Goal: Task Accomplishment & Management: Manage account settings

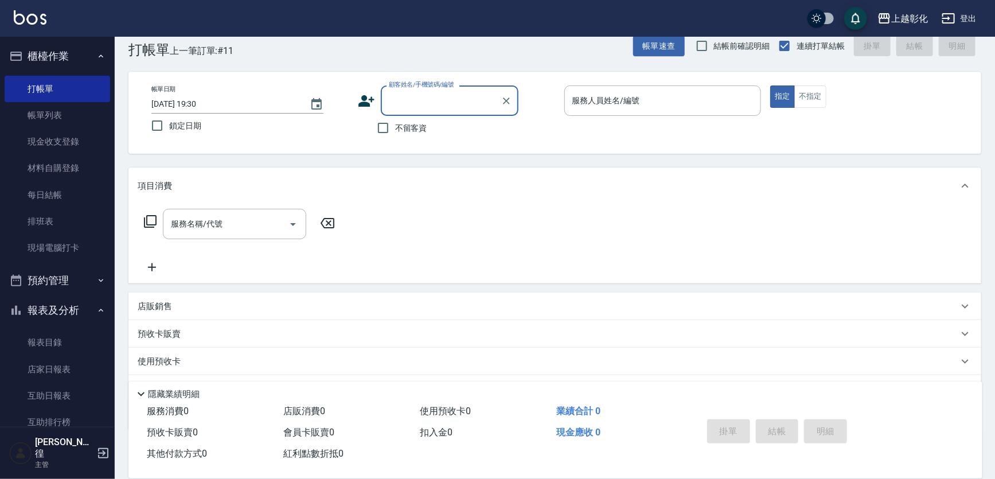
scroll to position [3, 0]
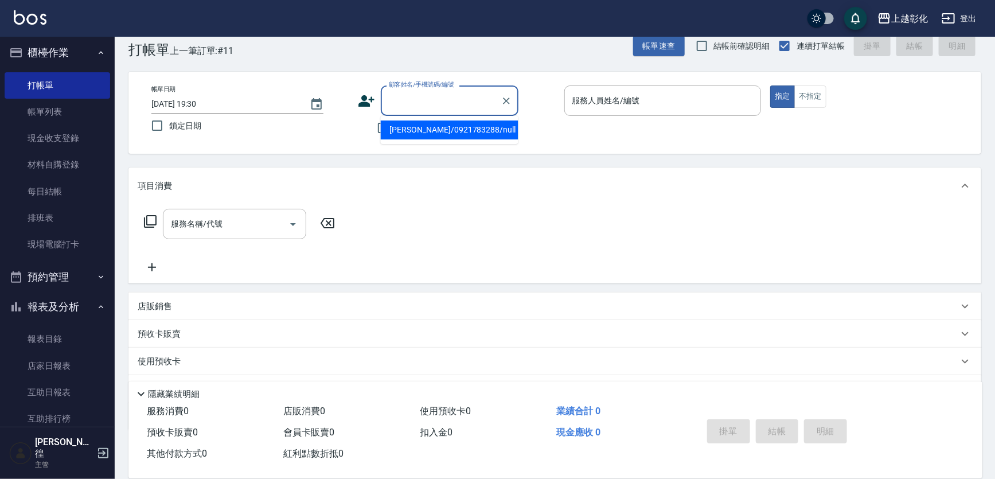
click at [445, 92] on input "顧客姓名/手機號碼/編號" at bounding box center [441, 101] width 110 height 20
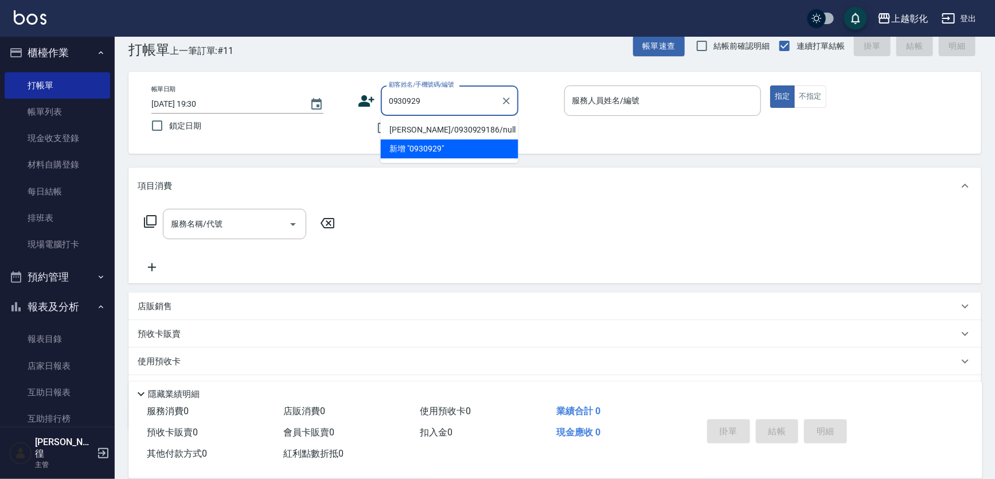
click at [466, 125] on li "[PERSON_NAME]/0930929186/null" at bounding box center [450, 129] width 138 height 19
type input "[PERSON_NAME]/0930929186/null"
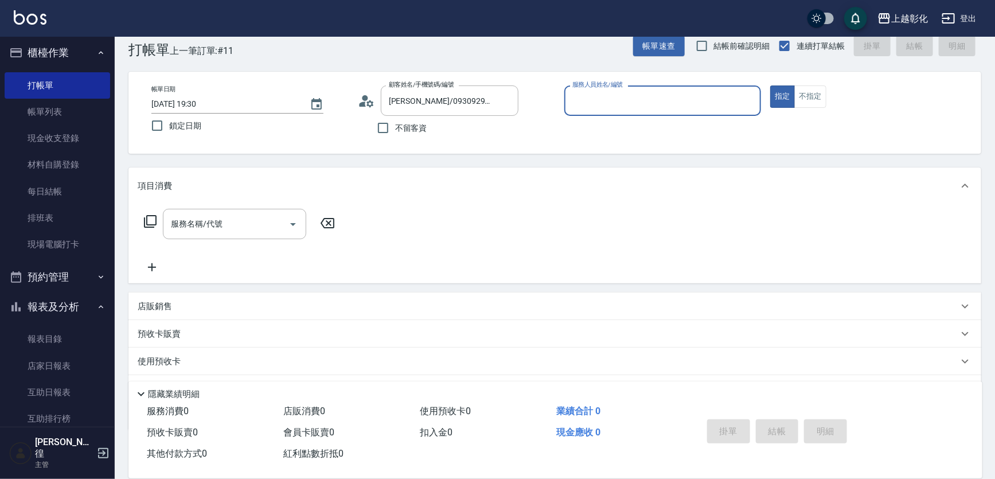
click at [610, 92] on input "服務人員姓名/編號" at bounding box center [663, 101] width 187 height 20
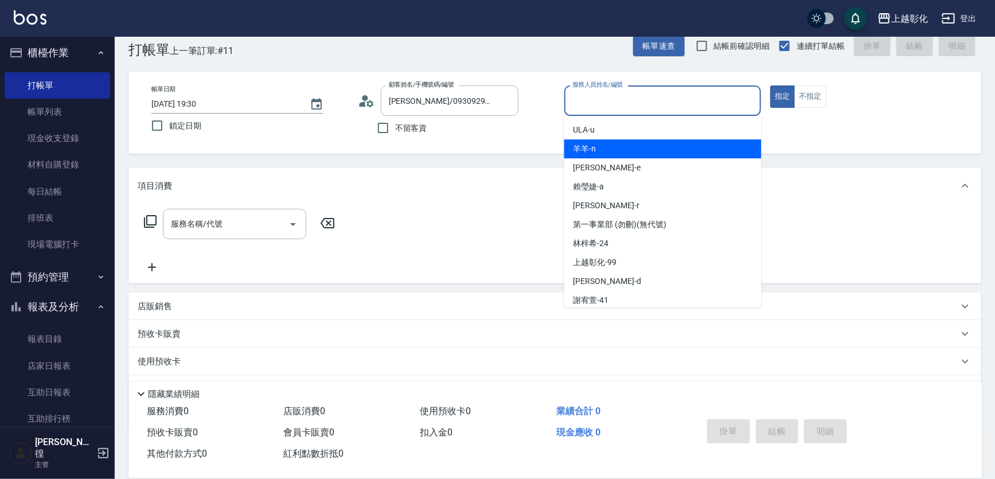
click at [615, 149] on div "羊羊 -n" at bounding box center [663, 148] width 197 height 19
type input "羊羊-n"
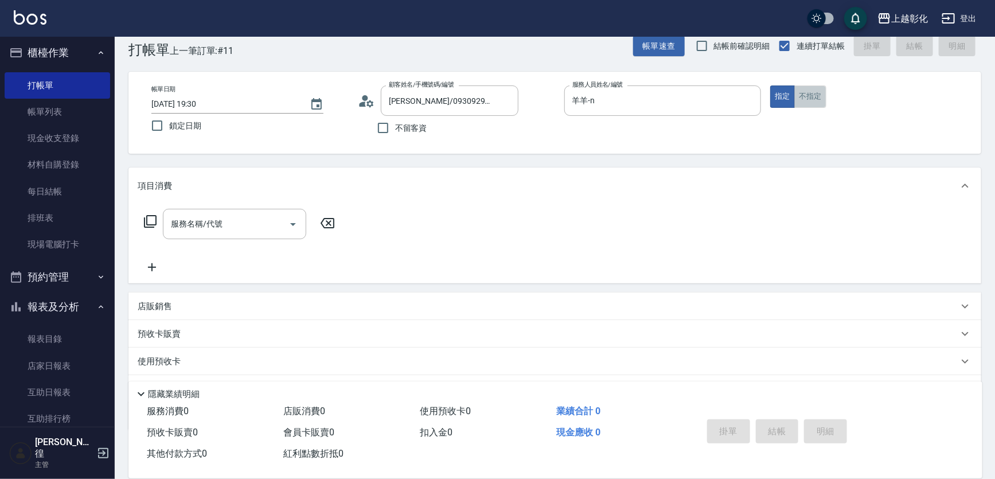
click at [819, 98] on button "不指定" at bounding box center [811, 96] width 32 height 22
click at [233, 218] on input "服務名稱/代號" at bounding box center [226, 224] width 116 height 20
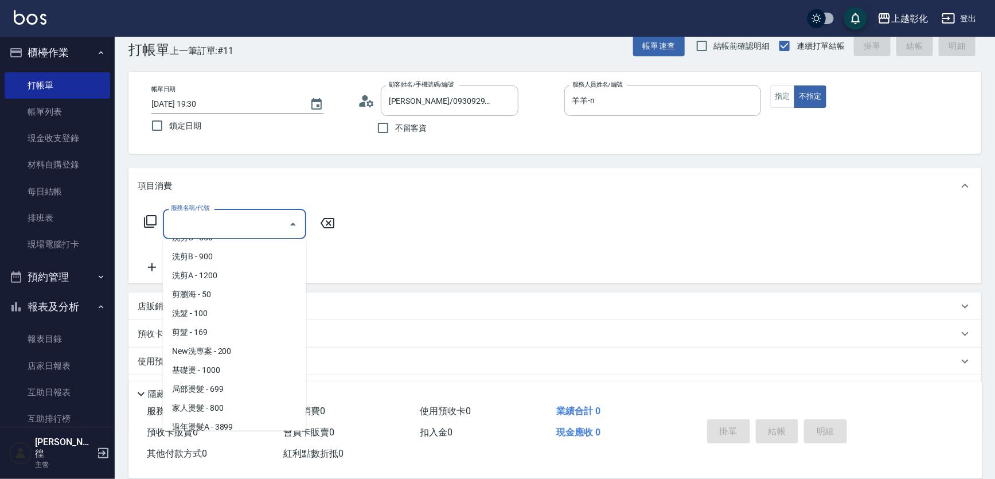
scroll to position [52, 0]
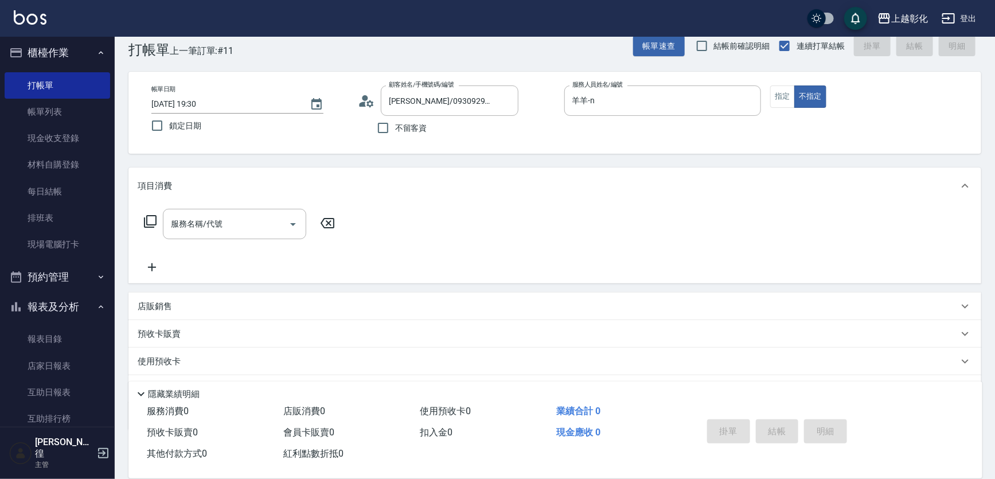
click at [349, 283] on div "服務名稱/代號 服務名稱/代號" at bounding box center [555, 243] width 853 height 79
click at [230, 293] on div "店販銷售" at bounding box center [555, 307] width 853 height 28
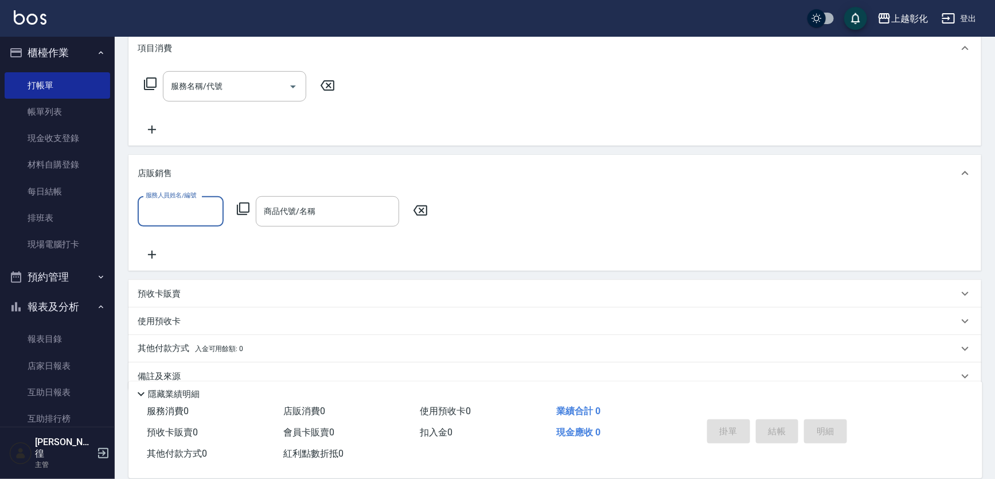
scroll to position [177, 0]
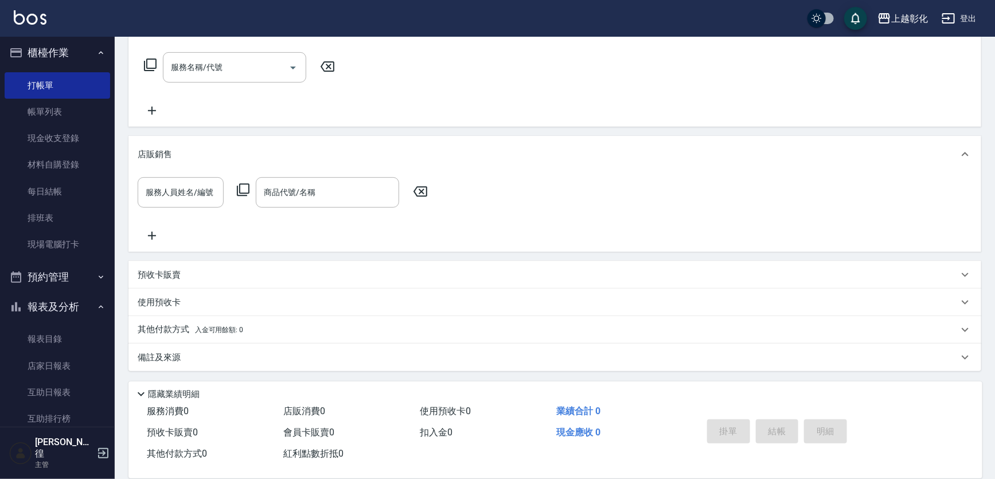
click at [180, 264] on div "預收卡販賣" at bounding box center [555, 275] width 853 height 28
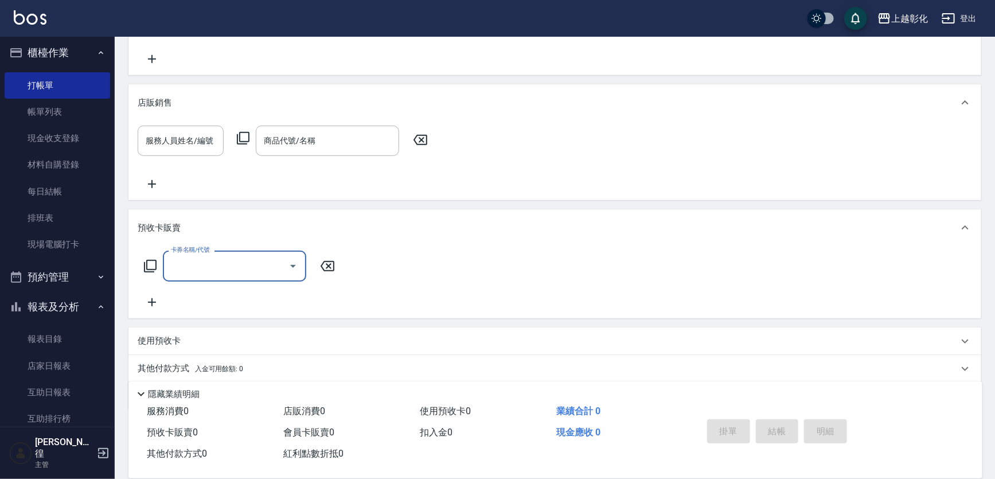
scroll to position [229, 0]
click at [182, 266] on input "卡券名稱/代號" at bounding box center [226, 265] width 116 height 20
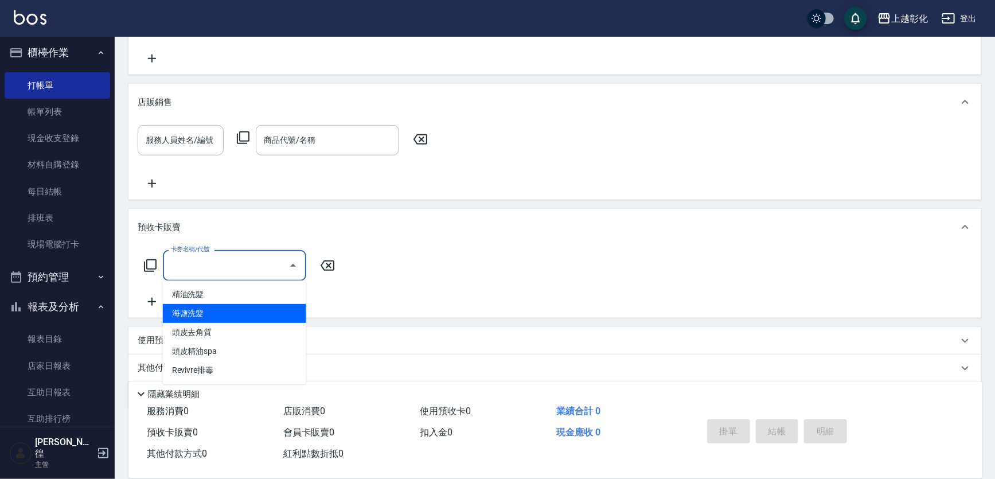
click at [204, 313] on span "海鹽洗髮" at bounding box center [234, 313] width 143 height 19
type input "海鹽洗髮"
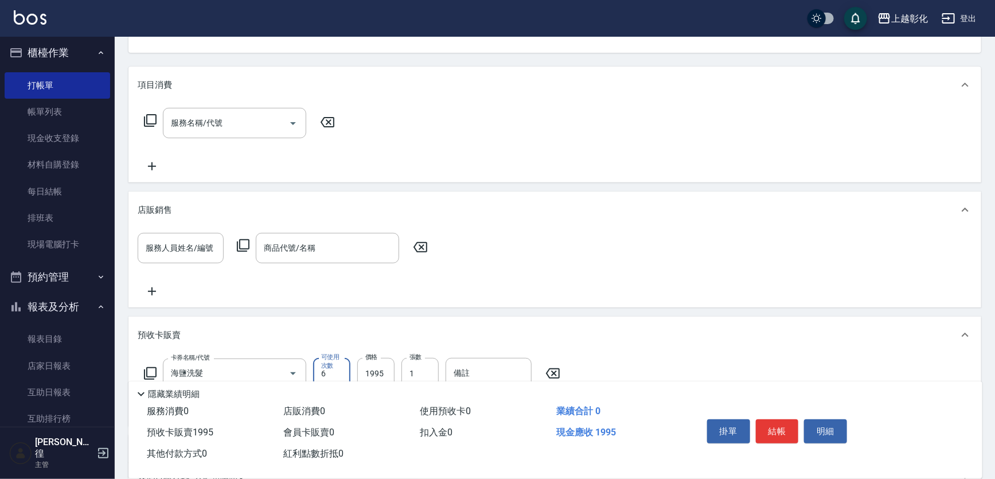
scroll to position [59, 0]
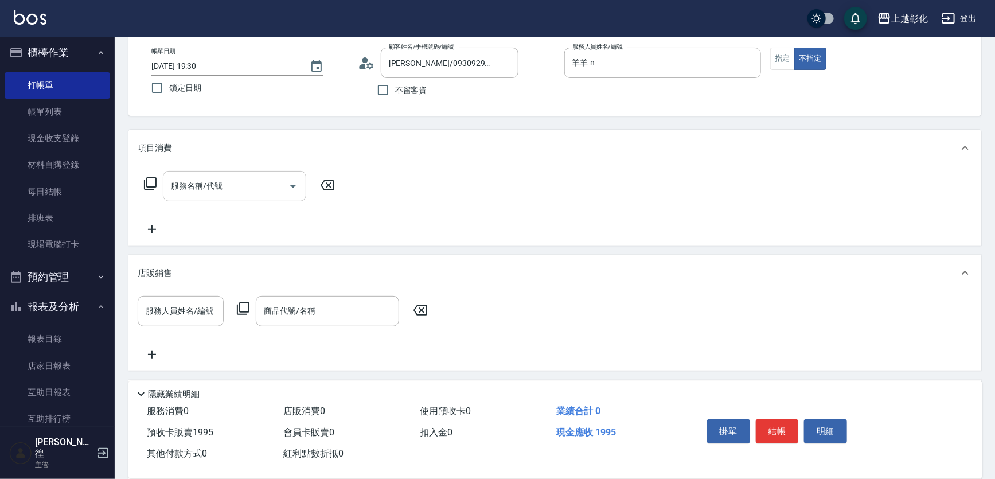
click at [221, 184] on input "服務名稱/代號" at bounding box center [226, 186] width 116 height 20
type input "SPA399(0399)"
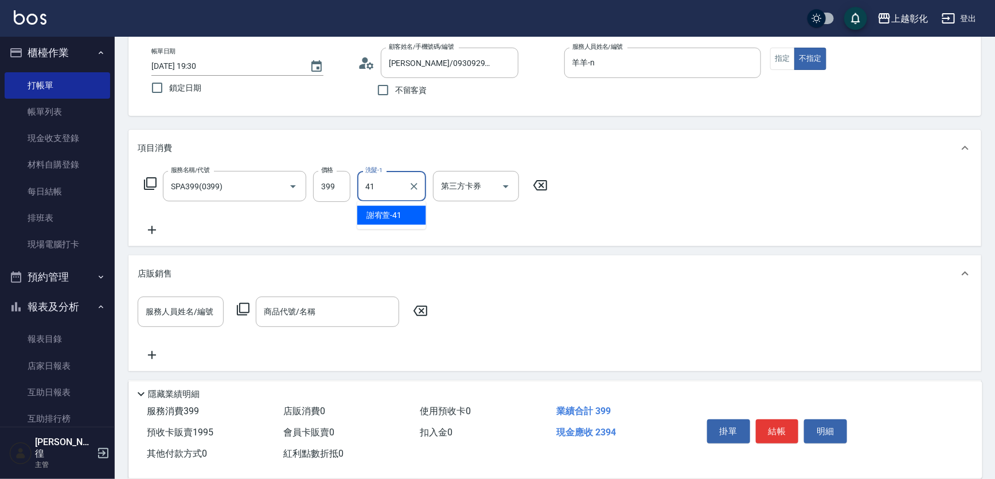
type input "[PERSON_NAME]-41"
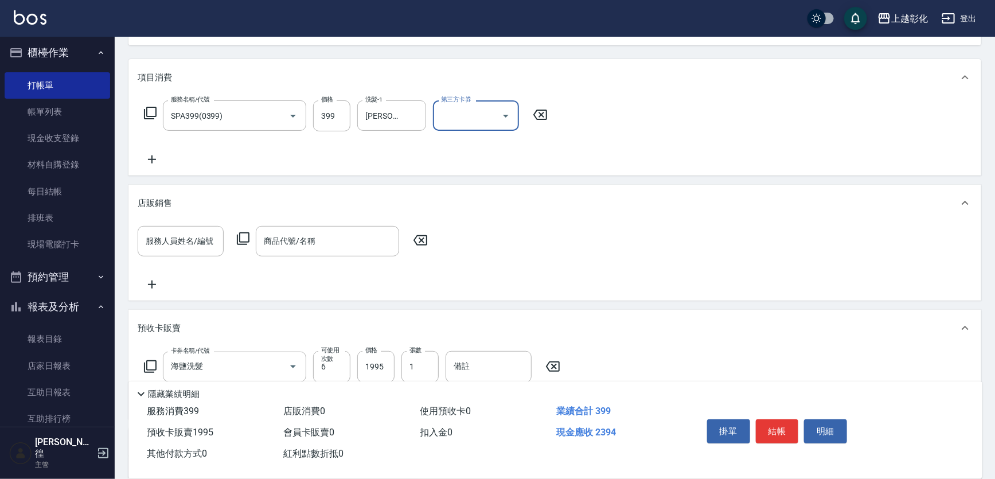
scroll to position [111, 0]
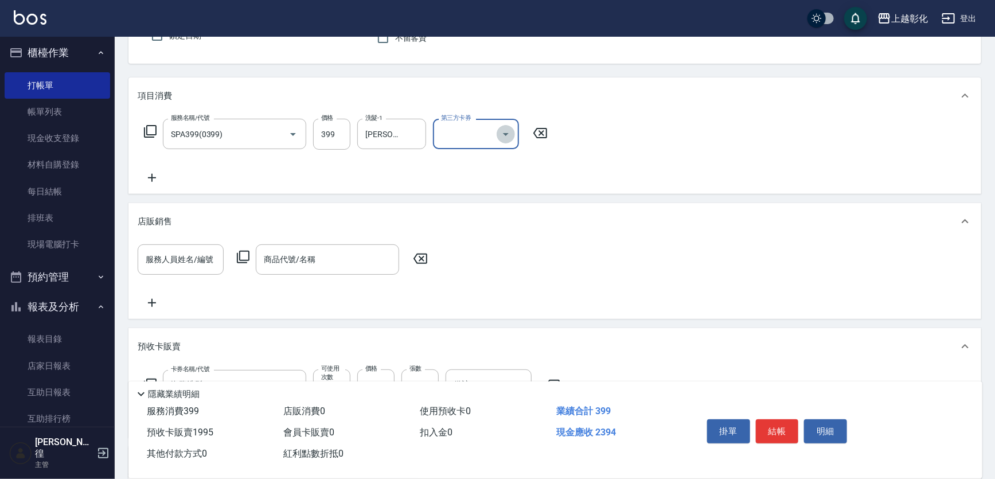
click at [497, 133] on button "Open" at bounding box center [506, 134] width 18 height 18
click at [485, 239] on span "儲值卡" at bounding box center [476, 238] width 86 height 19
type input "儲值卡"
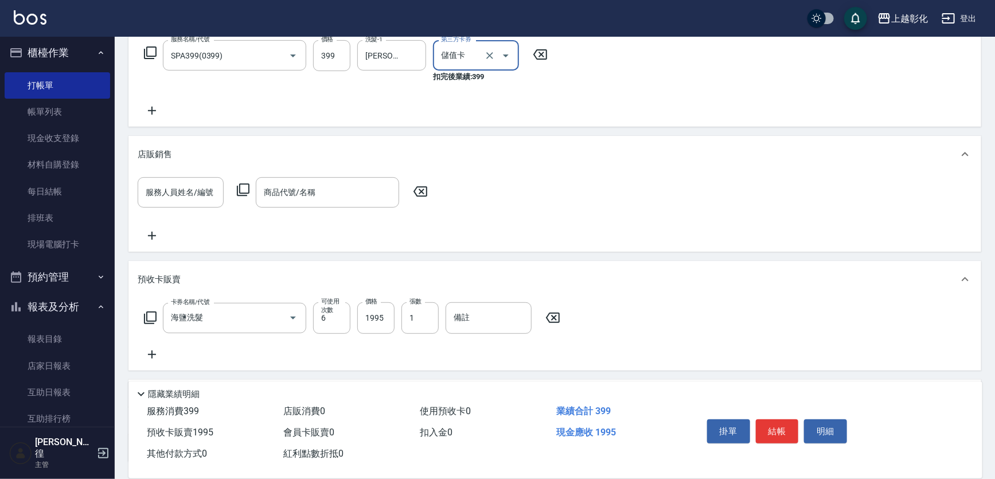
scroll to position [215, 0]
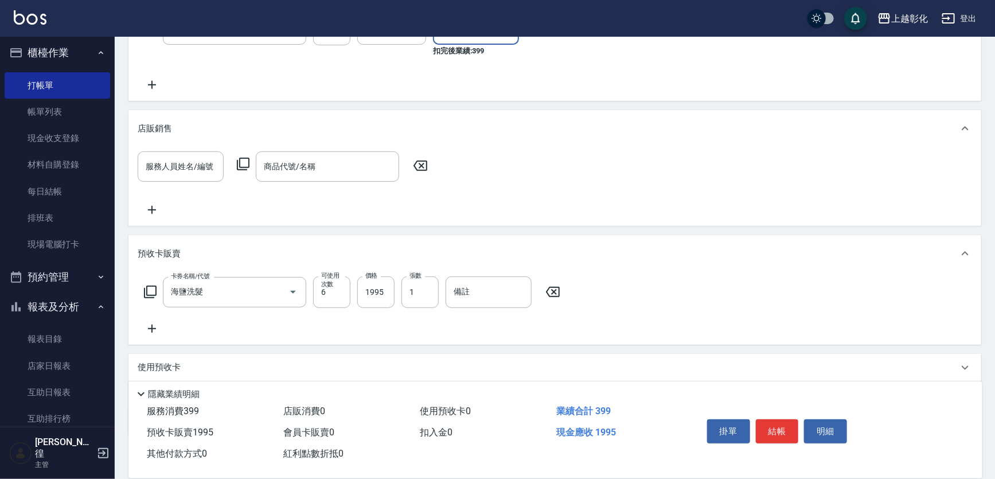
click at [764, 426] on button "結帳" at bounding box center [777, 431] width 43 height 24
type input "[DATE] 20:37"
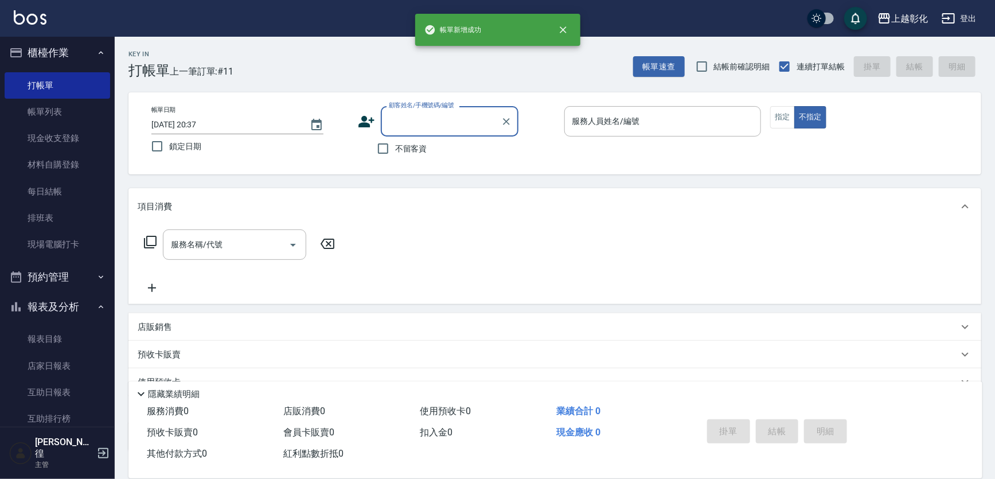
scroll to position [0, 0]
click at [398, 123] on input "顧客姓名/手機號碼/編號" at bounding box center [441, 121] width 110 height 20
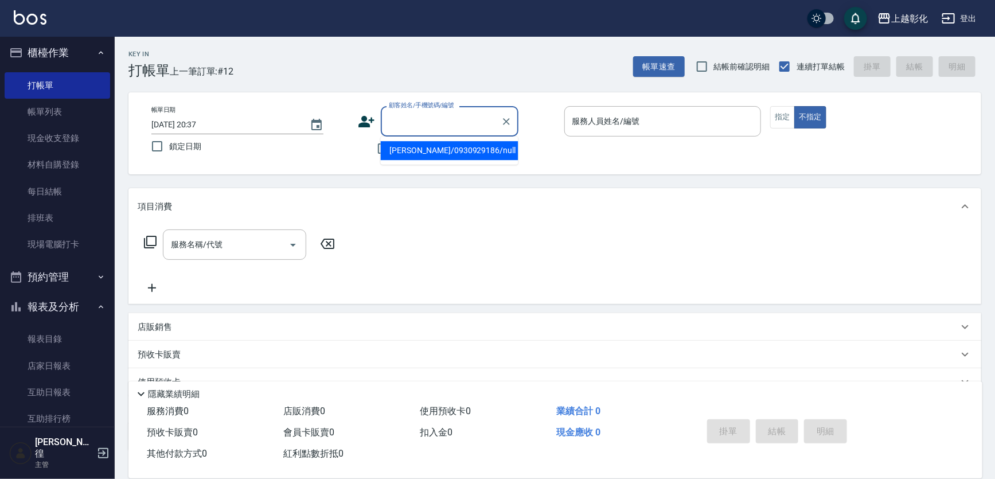
drag, startPoint x: 418, startPoint y: 151, endPoint x: 465, endPoint y: 151, distance: 47.0
click at [418, 151] on li "[PERSON_NAME]/0930929186/null" at bounding box center [450, 150] width 138 height 19
type input "[PERSON_NAME]/0930929186/null"
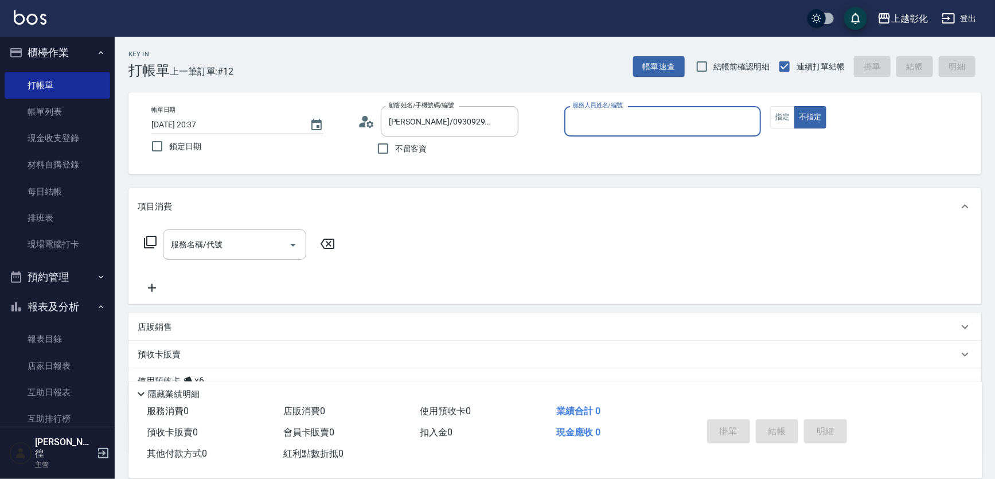
click at [613, 131] on div "服務人員姓名/編號" at bounding box center [663, 121] width 197 height 30
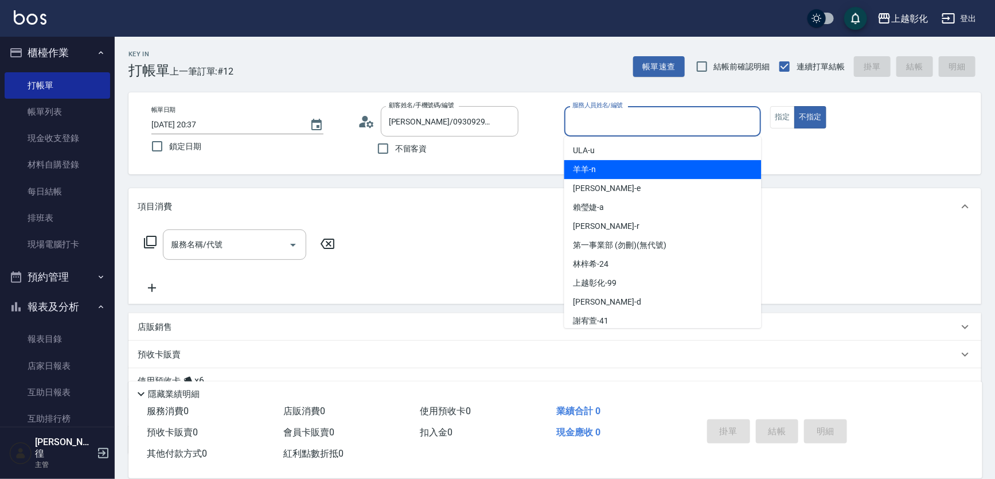
click at [623, 170] on div "羊羊 -n" at bounding box center [663, 169] width 197 height 19
type input "羊羊-n"
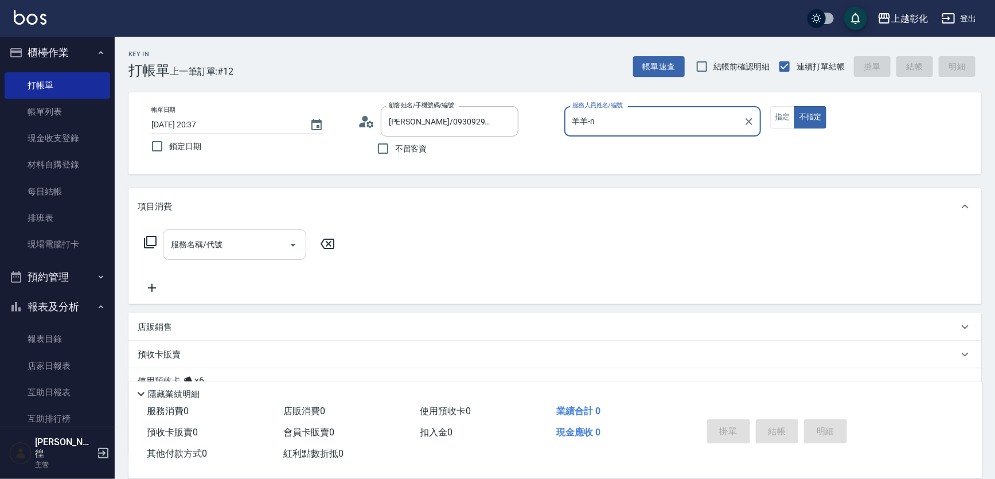
click at [263, 238] on input "服務名稱/代號" at bounding box center [226, 245] width 116 height 20
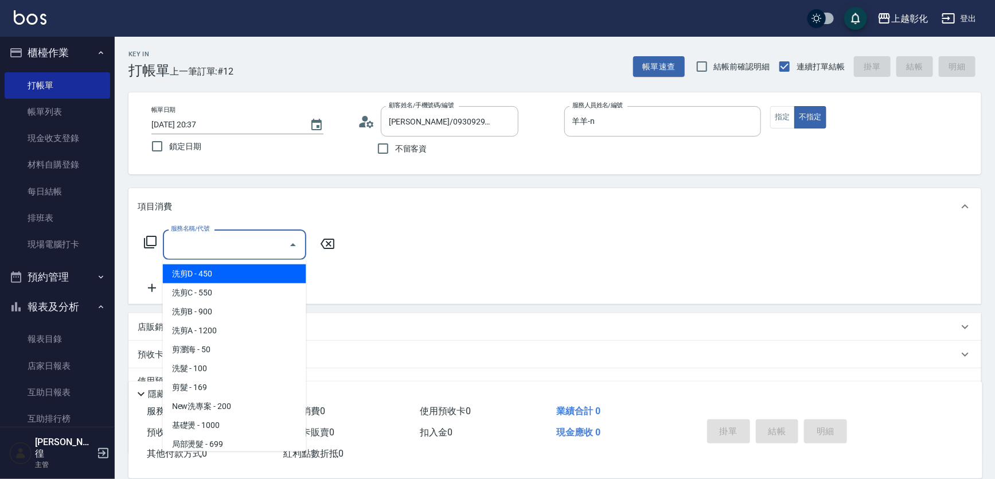
click at [459, 259] on div "服務名稱/代號 服務名稱/代號" at bounding box center [555, 264] width 853 height 79
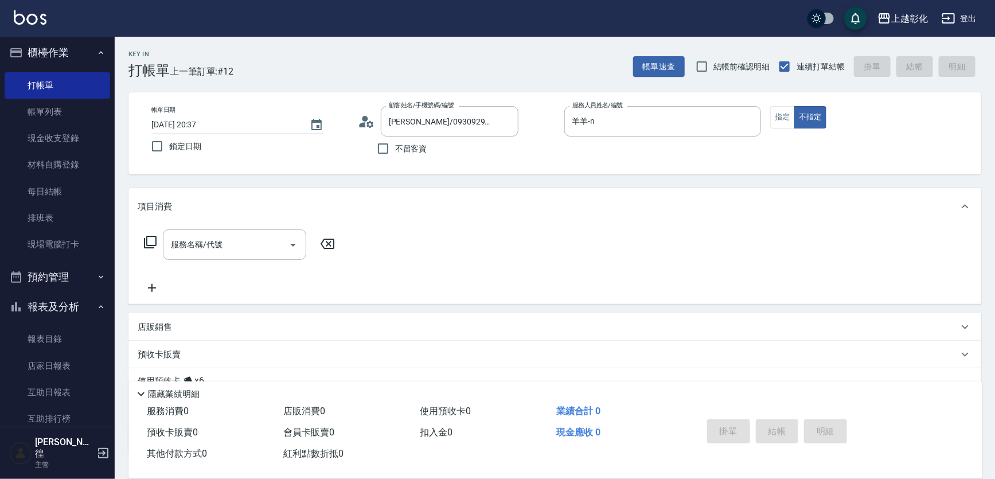
click at [235, 341] on div "預收卡販賣" at bounding box center [555, 355] width 853 height 28
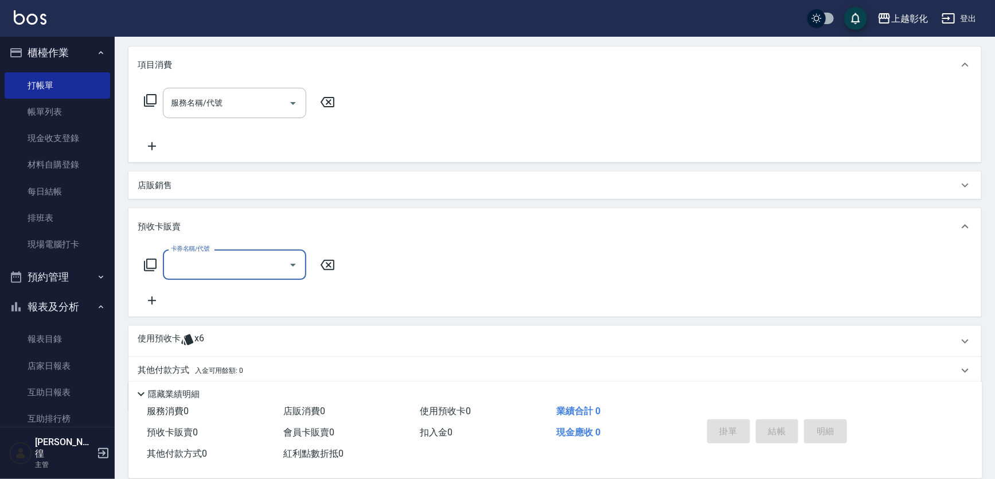
scroll to position [156, 0]
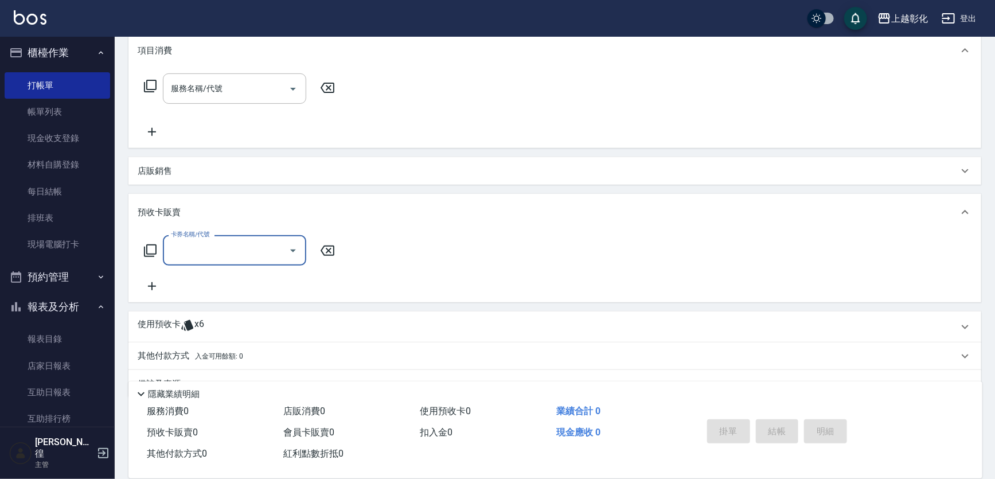
click at [191, 318] on icon at bounding box center [188, 325] width 14 height 14
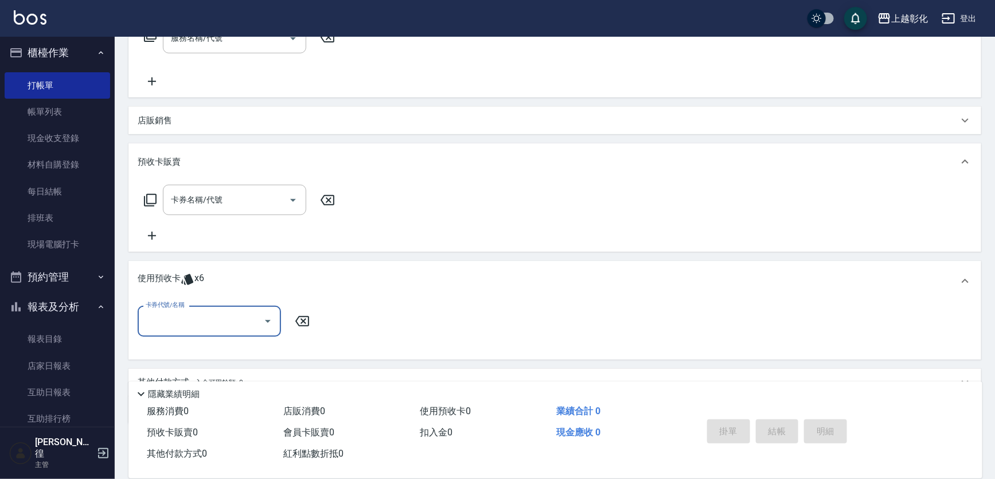
scroll to position [208, 0]
click at [200, 313] on input "卡券代號/名稱" at bounding box center [201, 319] width 116 height 20
click at [207, 352] on div "海鹽洗髮 剩餘6張" at bounding box center [209, 348] width 143 height 19
type input "海鹽洗髮"
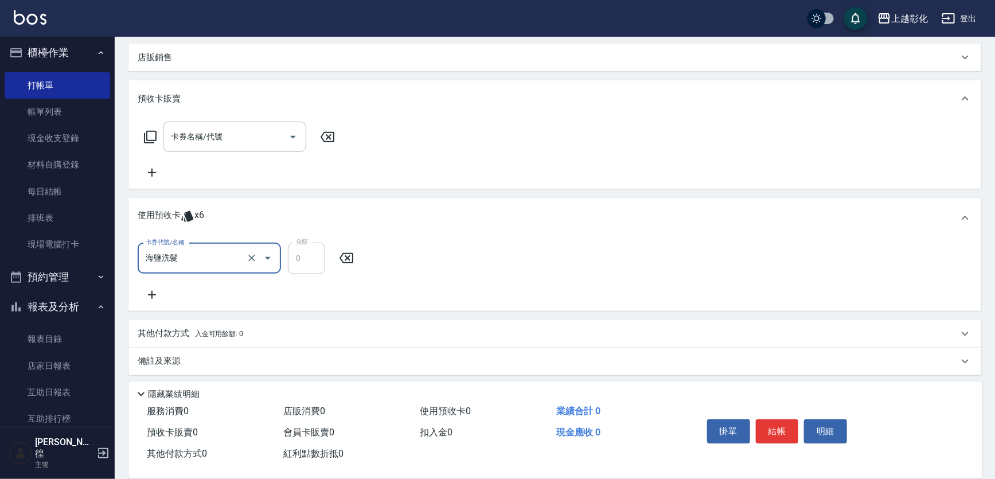
scroll to position [273, 0]
click at [788, 430] on button "結帳" at bounding box center [777, 431] width 43 height 24
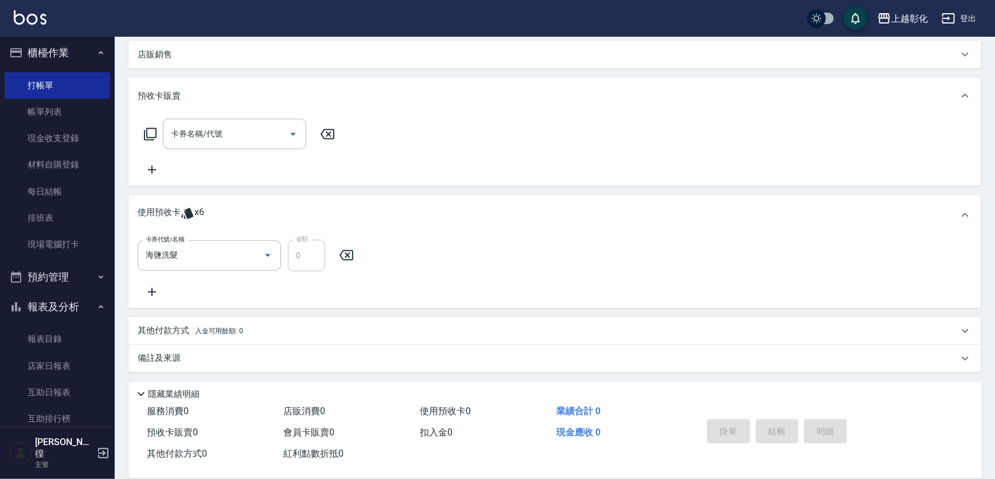
type input "[DATE] 20:38"
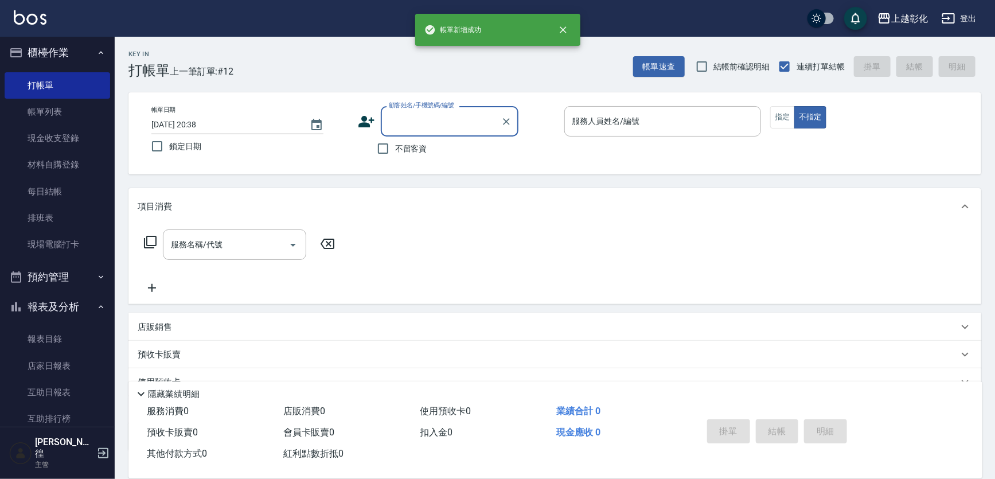
scroll to position [0, 0]
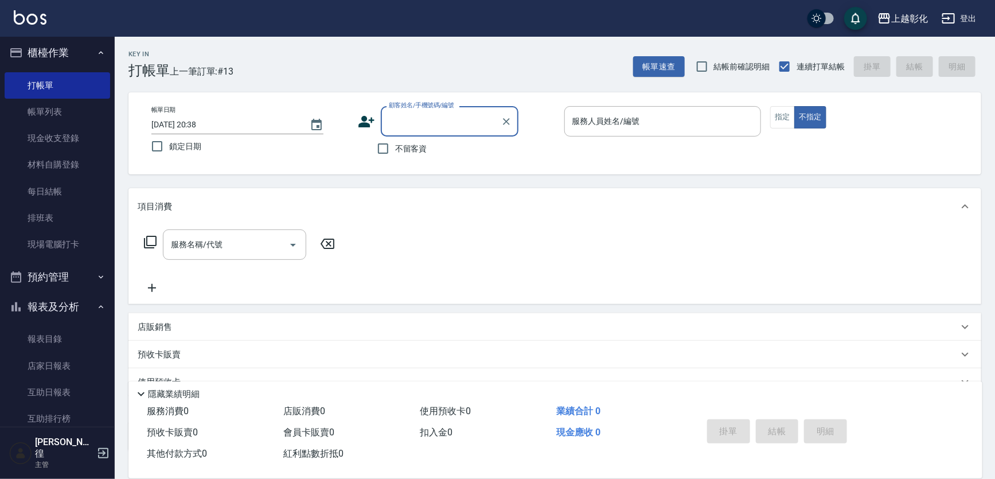
click at [407, 150] on span "不留客資" at bounding box center [411, 149] width 32 height 12
click at [395, 150] on input "不留客資" at bounding box center [383, 149] width 24 height 24
checkbox input "true"
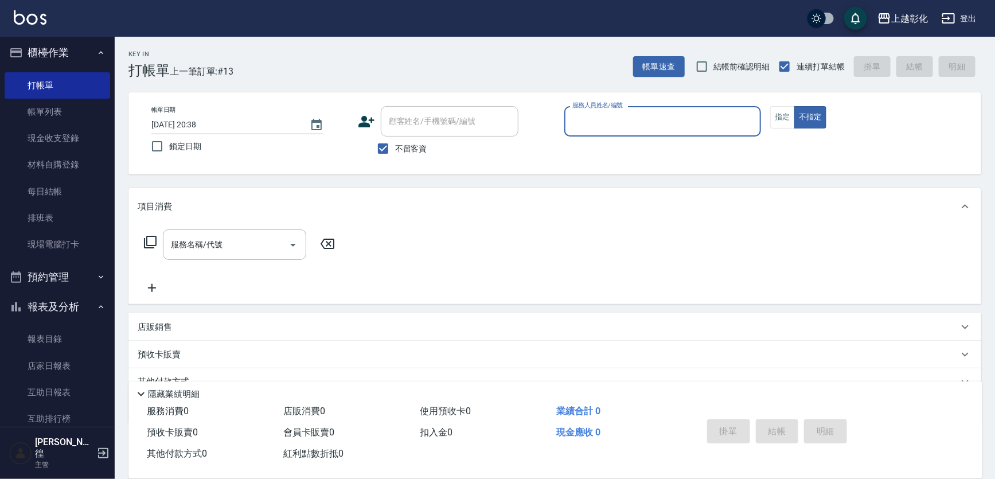
click at [641, 125] on input "服務人員姓名/編號" at bounding box center [663, 121] width 187 height 20
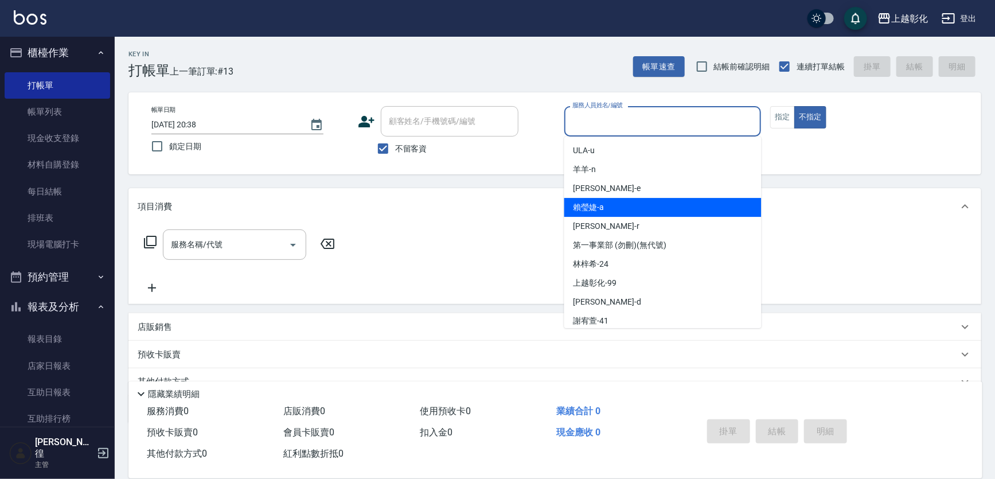
click at [624, 209] on div "[PERSON_NAME]" at bounding box center [663, 207] width 197 height 19
type input "[PERSON_NAME]"
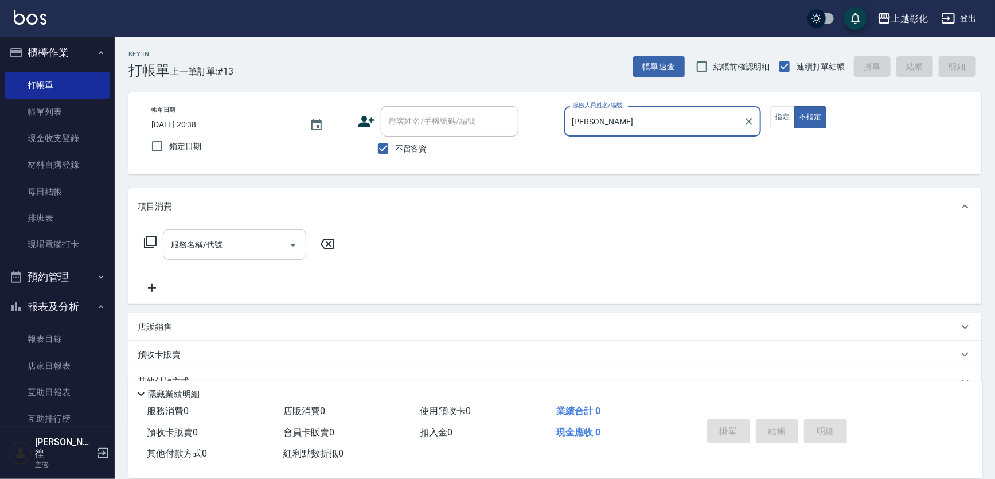
click at [220, 255] on div "服務名稱/代號" at bounding box center [234, 244] width 143 height 30
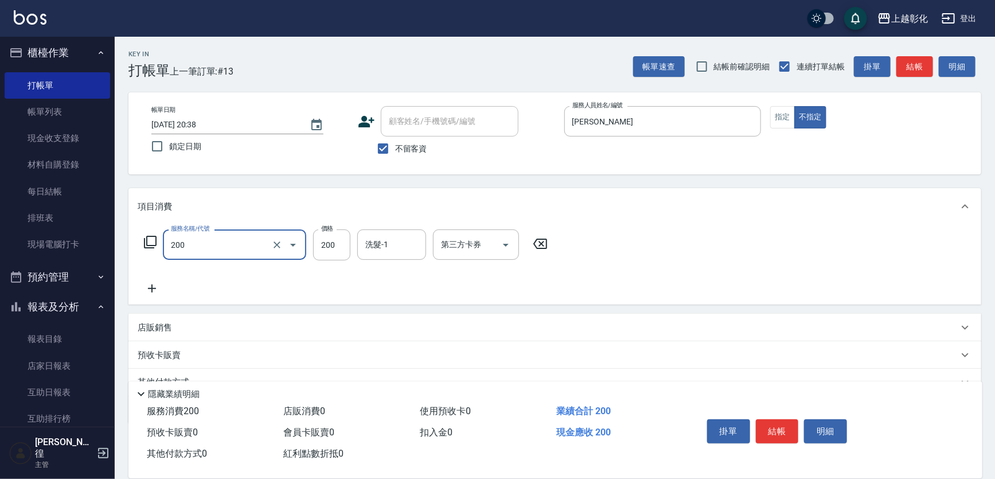
type input "New洗專案(200)"
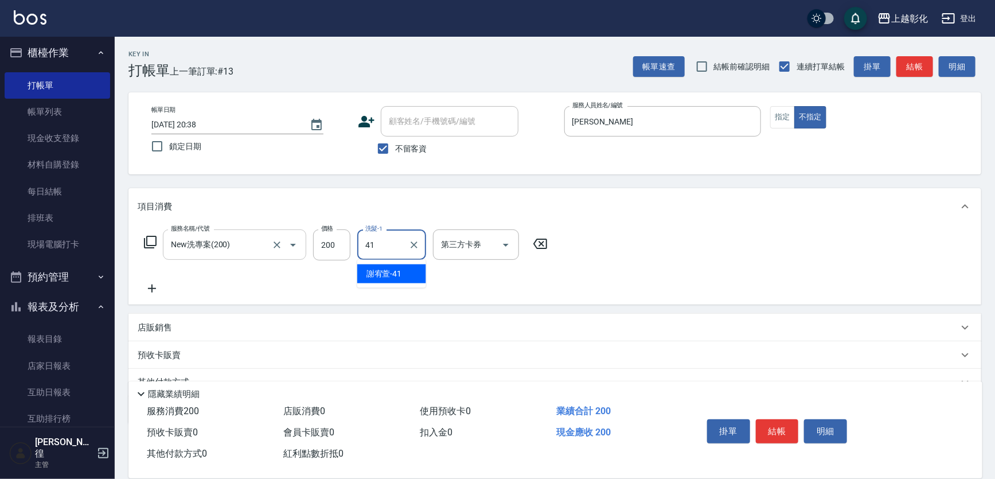
type input "[PERSON_NAME]-41"
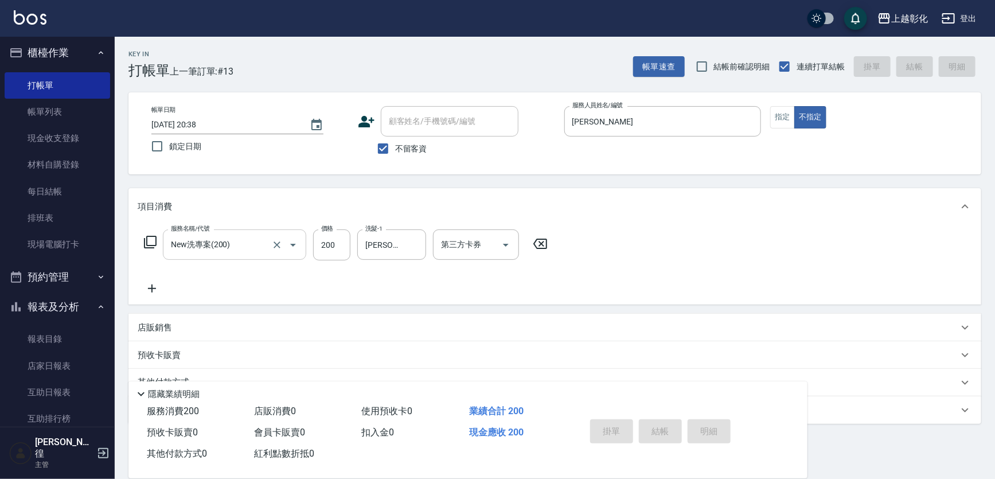
type input "[DATE] 20:39"
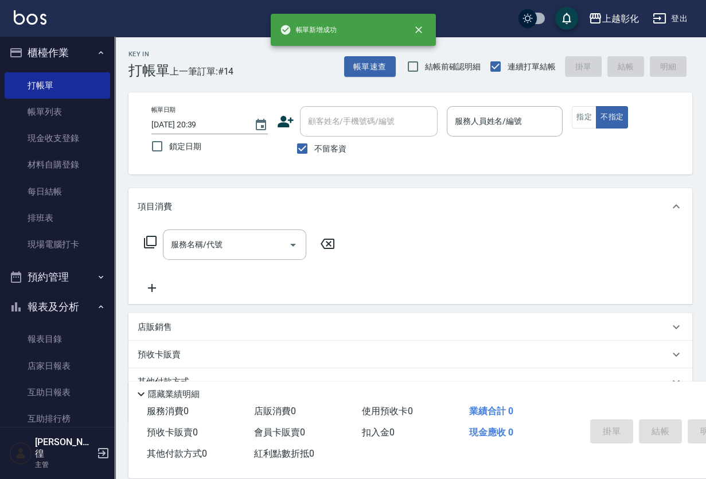
click at [601, 204] on div "項目消費" at bounding box center [411, 206] width 564 height 37
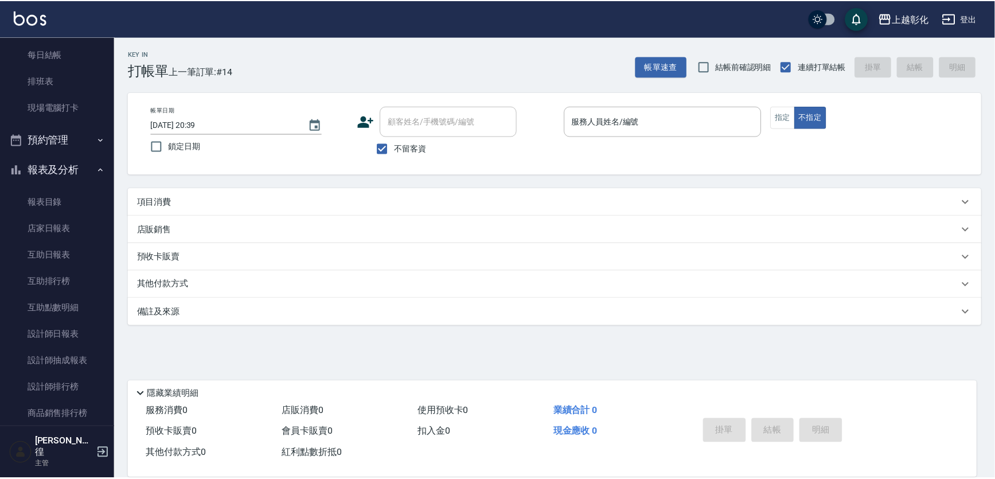
scroll to position [212, 0]
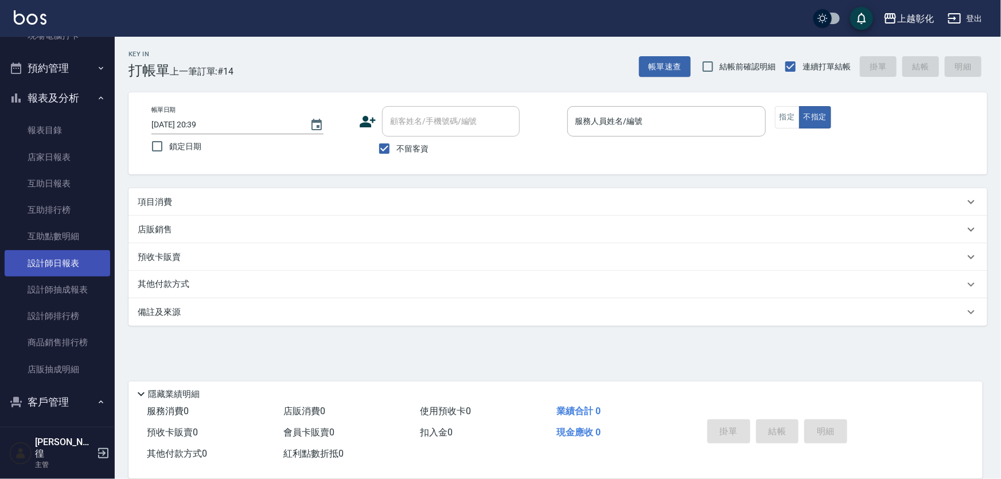
click at [80, 266] on link "設計師日報表" at bounding box center [58, 263] width 106 height 26
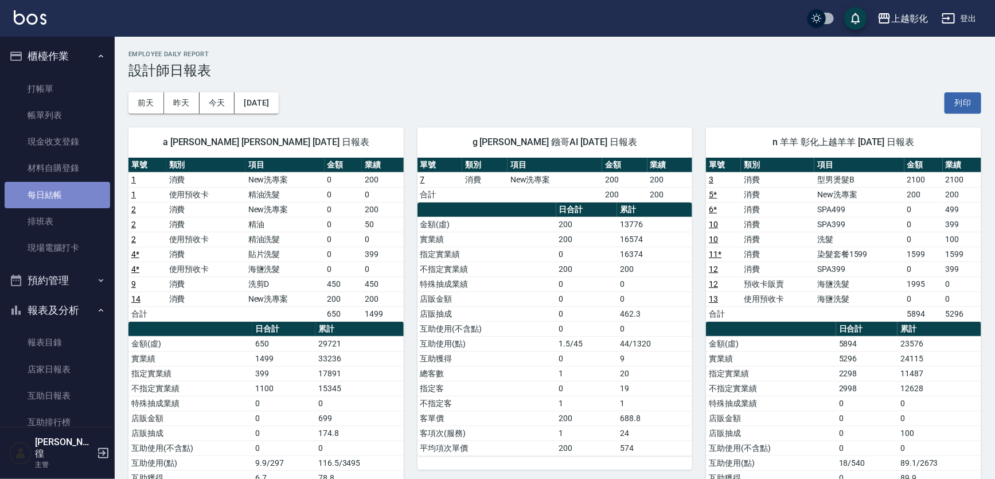
click at [63, 196] on link "每日結帳" at bounding box center [58, 195] width 106 height 26
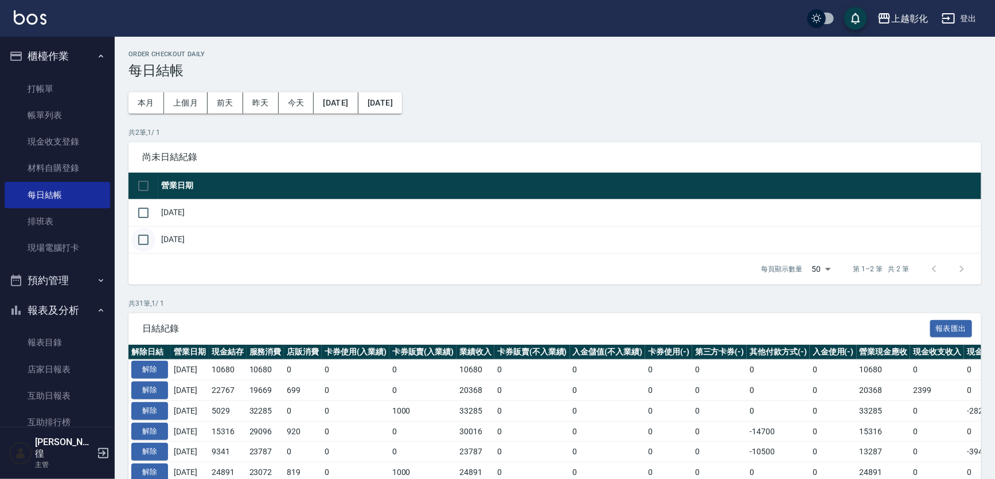
click at [145, 243] on input "checkbox" at bounding box center [143, 240] width 24 height 24
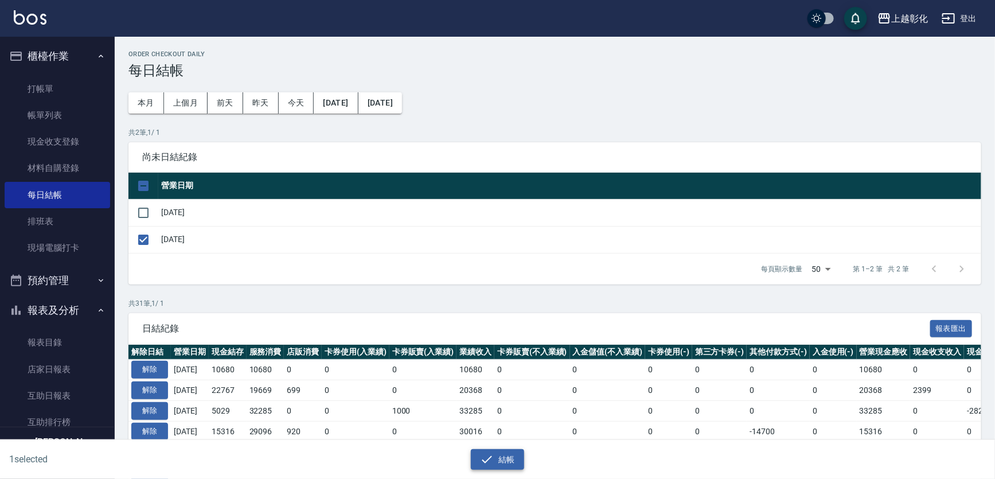
click at [480, 460] on button "結帳" at bounding box center [497, 459] width 53 height 21
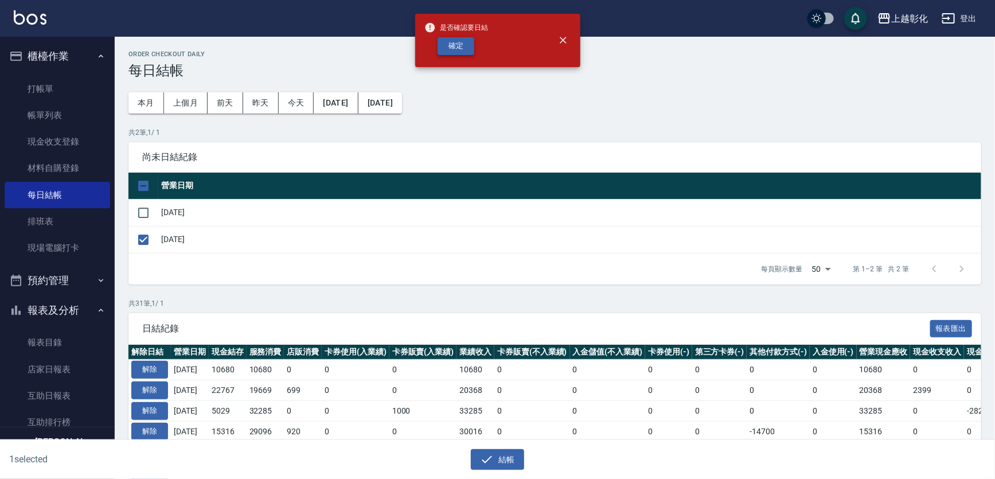
click at [444, 49] on button "確定" at bounding box center [456, 46] width 37 height 18
checkbox input "false"
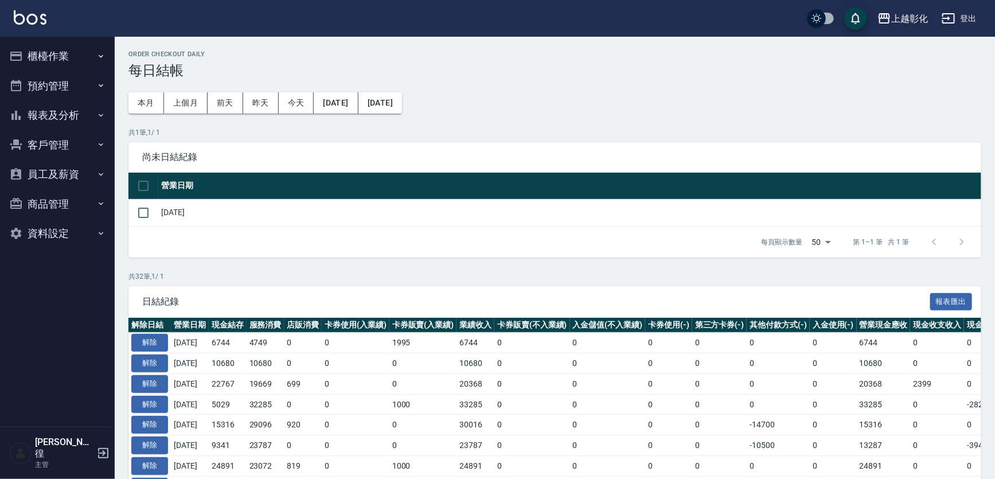
click at [46, 119] on button "報表及分析" at bounding box center [58, 115] width 106 height 30
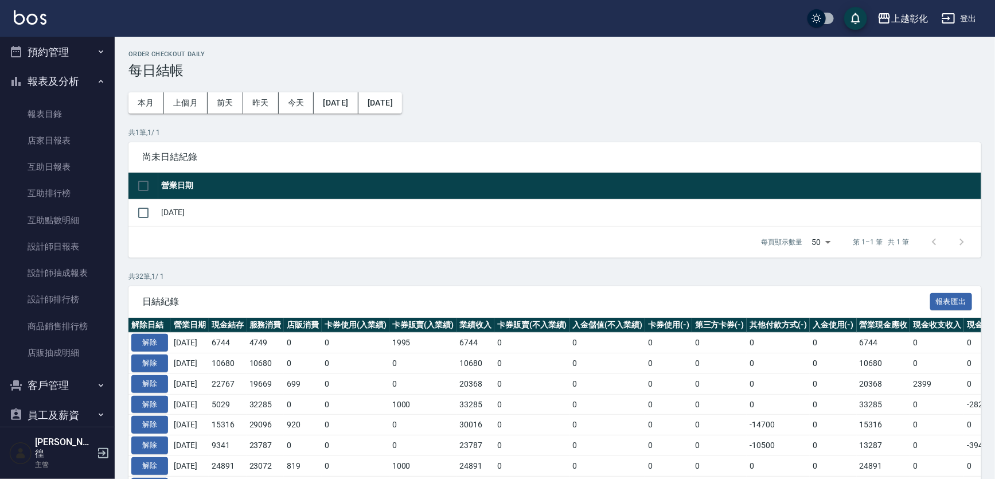
scroll to position [52, 0]
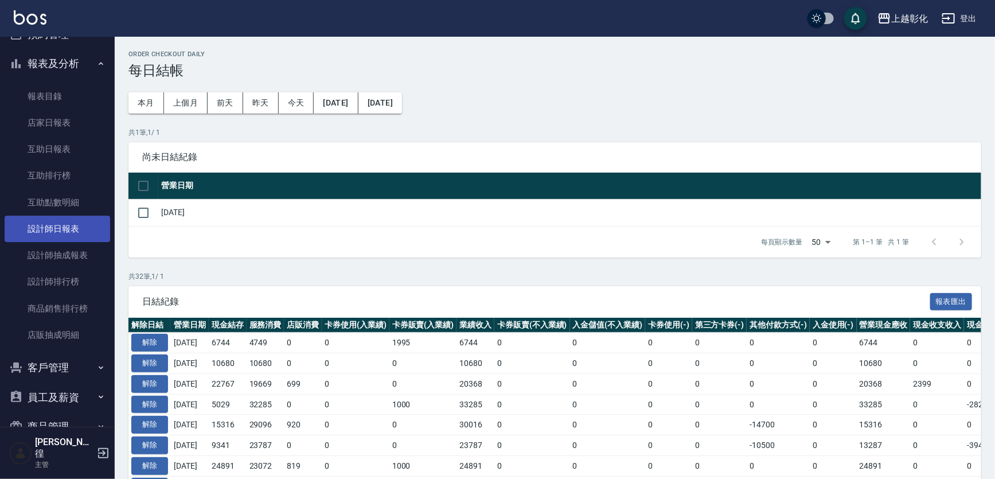
click at [92, 220] on link "設計師日報表" at bounding box center [58, 229] width 106 height 26
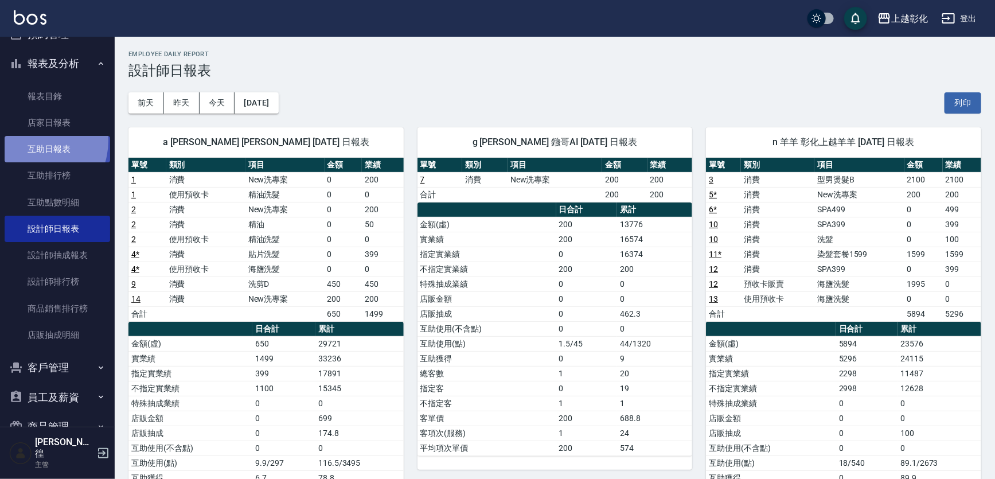
click at [32, 140] on link "互助日報表" at bounding box center [58, 149] width 106 height 26
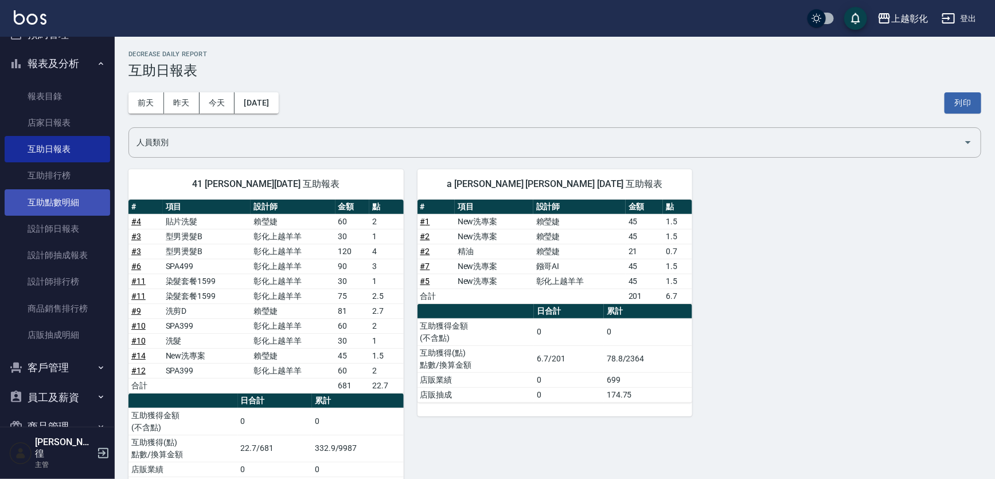
click at [48, 192] on link "互助點數明細" at bounding box center [58, 202] width 106 height 26
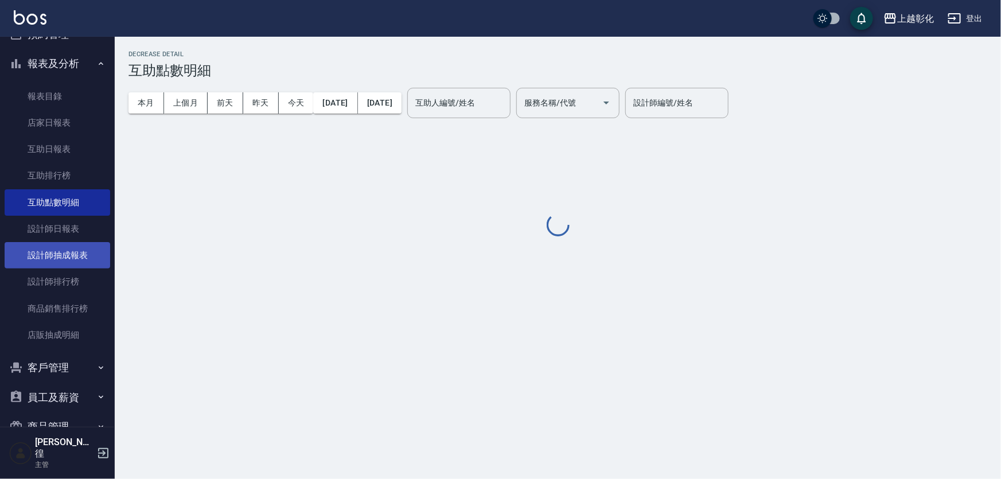
click at [63, 243] on link "設計師抽成報表" at bounding box center [58, 255] width 106 height 26
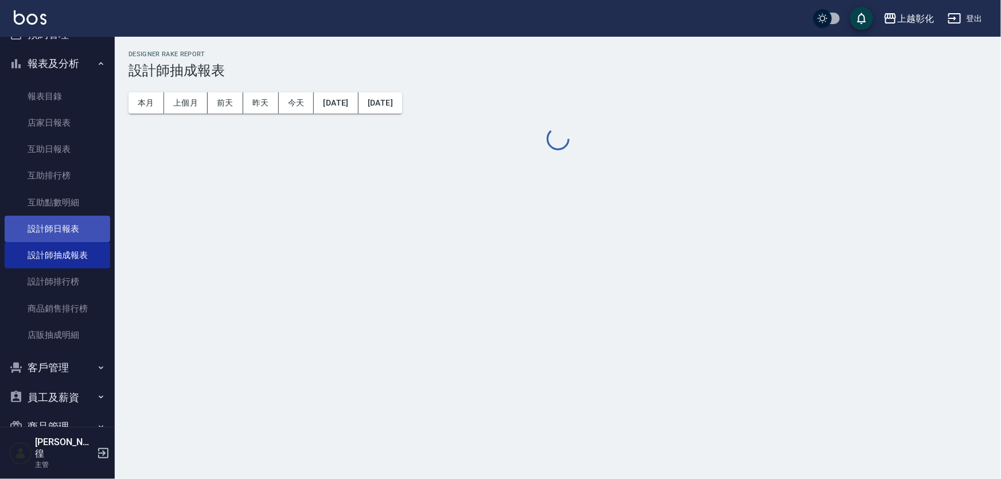
click at [68, 224] on link "設計師日報表" at bounding box center [58, 229] width 106 height 26
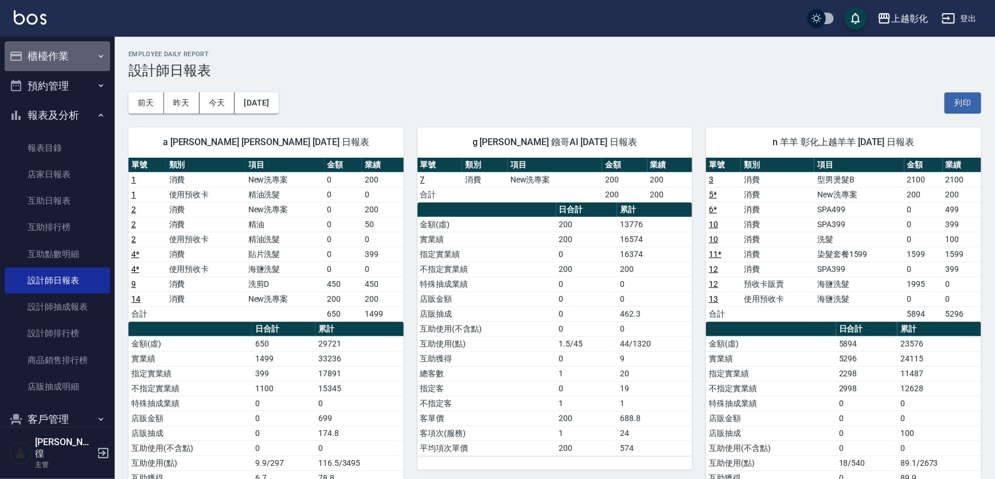
click at [79, 57] on button "櫃檯作業" at bounding box center [58, 56] width 106 height 30
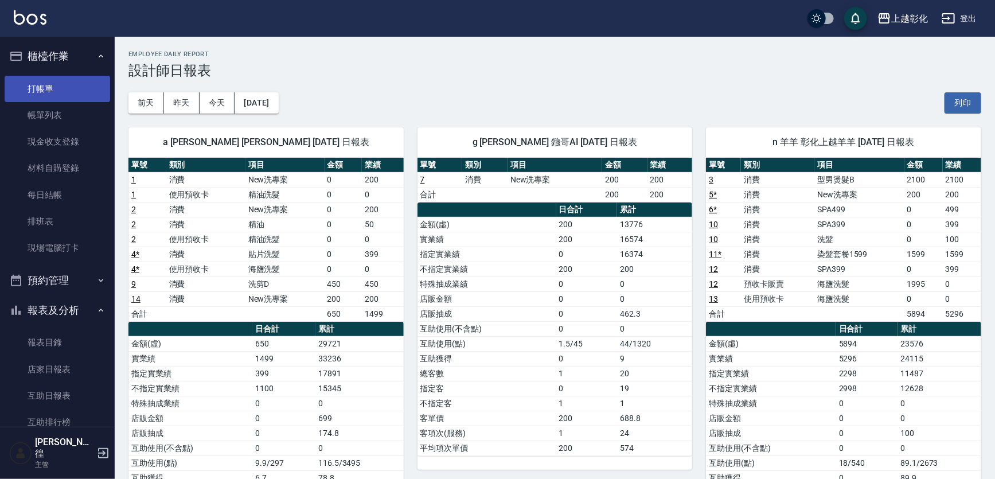
click at [71, 88] on link "打帳單" at bounding box center [58, 89] width 106 height 26
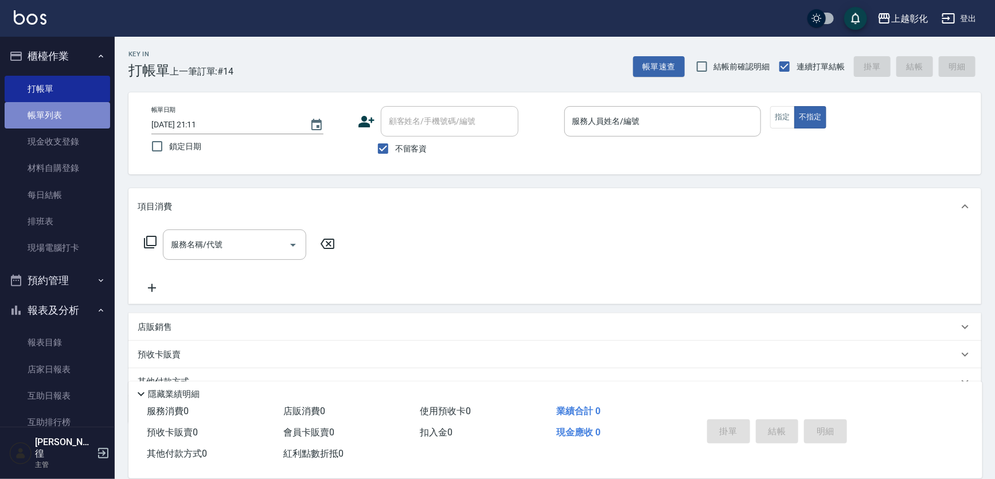
click at [65, 109] on link "帳單列表" at bounding box center [58, 115] width 106 height 26
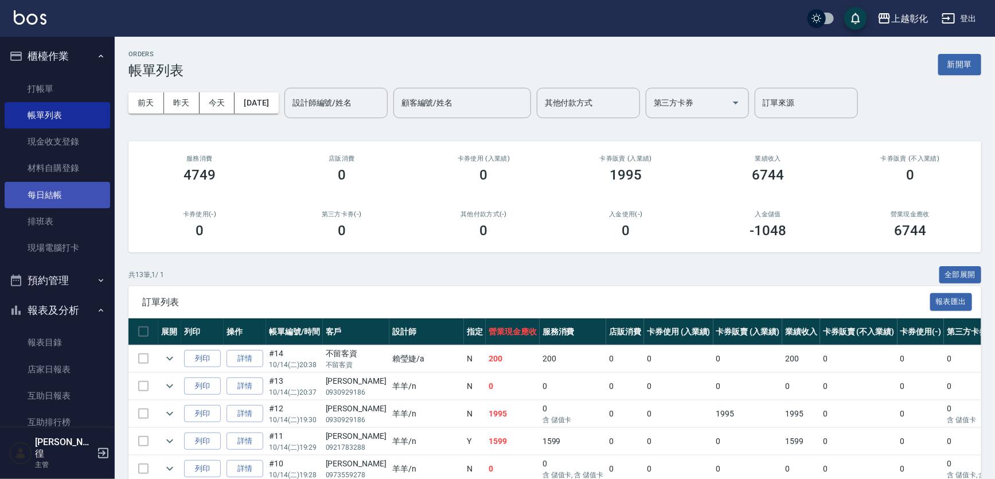
click at [55, 203] on link "每日結帳" at bounding box center [58, 195] width 106 height 26
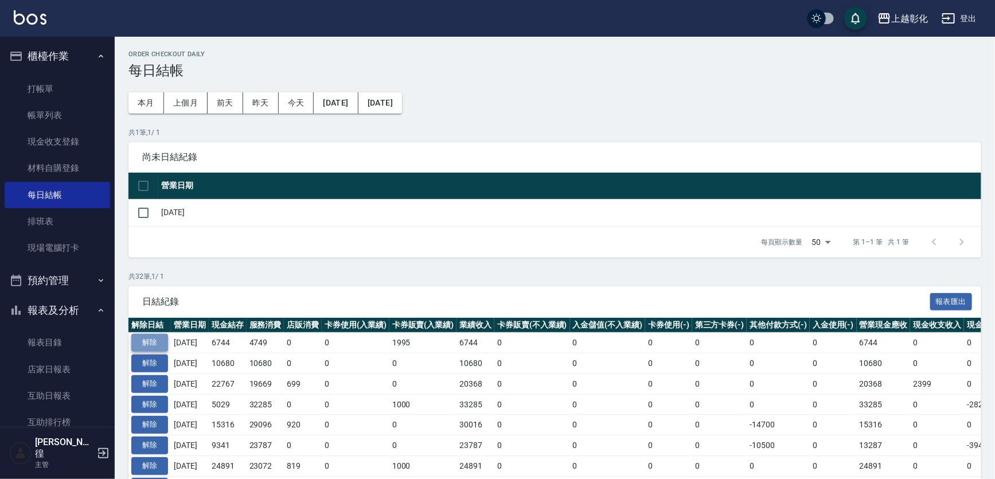
click at [155, 345] on button "解除" at bounding box center [149, 343] width 37 height 18
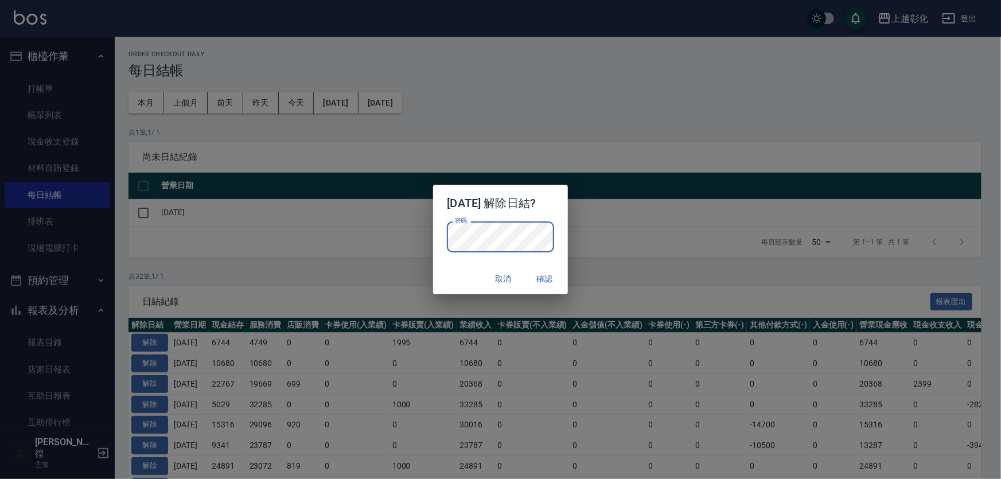
click at [378, 256] on div "2025/10/14 解除日結? 密碼 密碼 取消 確認" at bounding box center [500, 239] width 1001 height 479
